Goal: Task Accomplishment & Management: Manage account settings

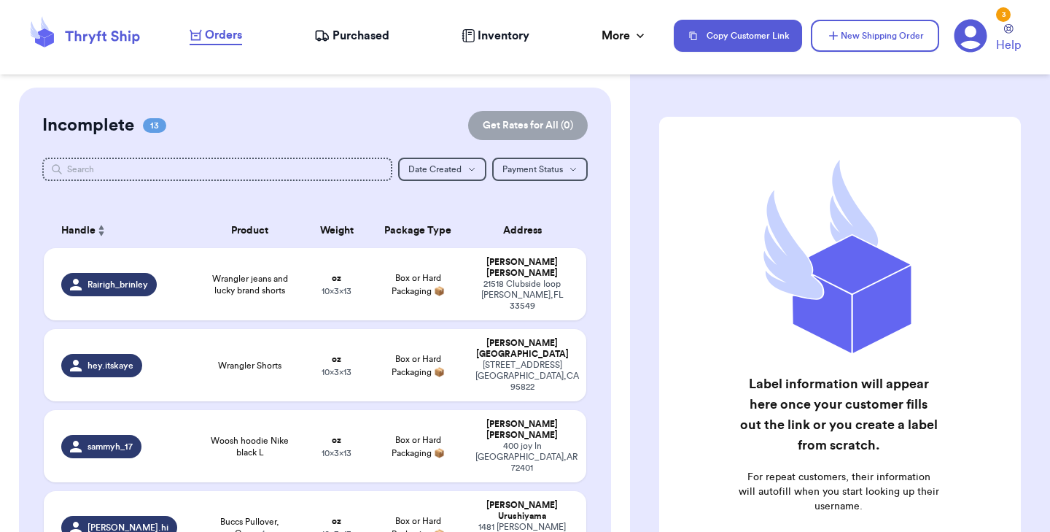
scroll to position [80, 0]
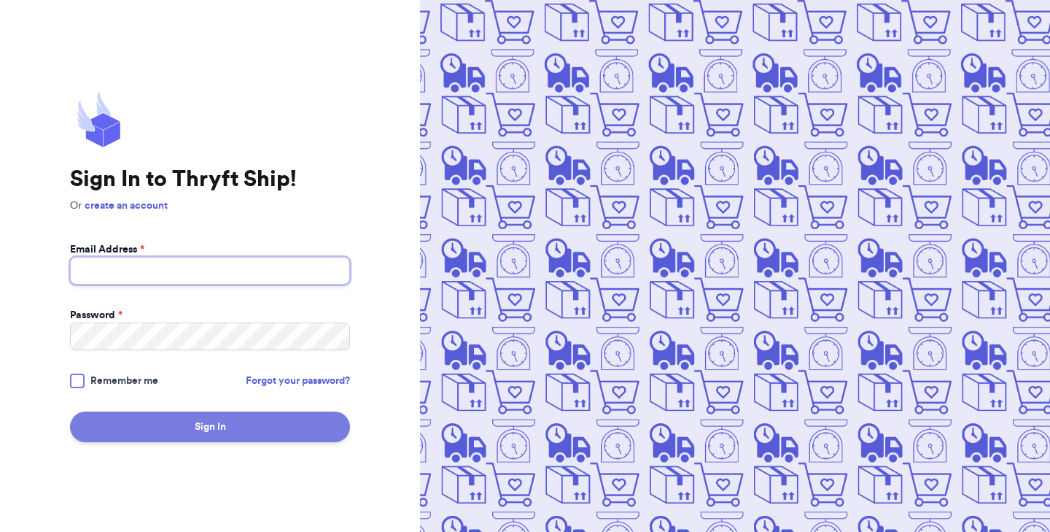
type input "[EMAIL_ADDRESS][DOMAIN_NAME]"
click at [199, 430] on button "Sign In" at bounding box center [210, 426] width 280 height 31
